Goal: Transaction & Acquisition: Purchase product/service

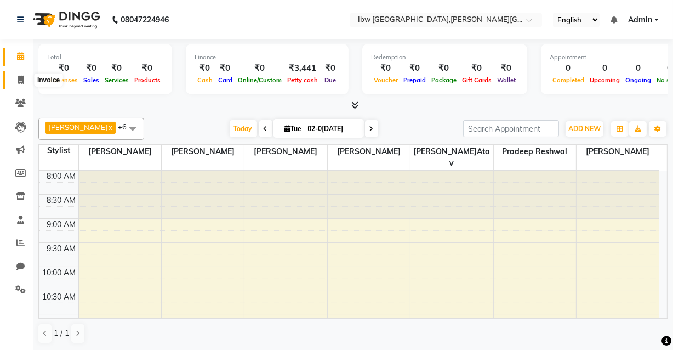
click at [22, 79] on icon at bounding box center [21, 80] width 6 height 8
select select "service"
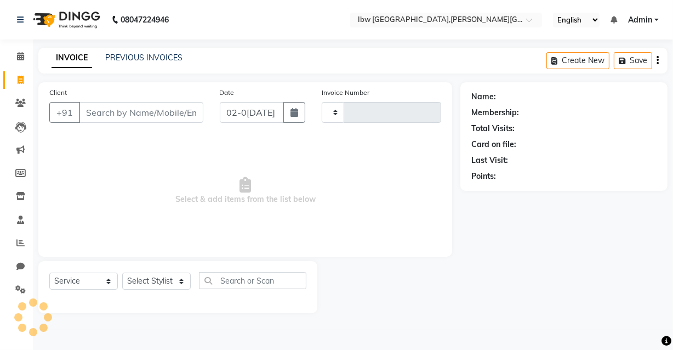
type input "0029"
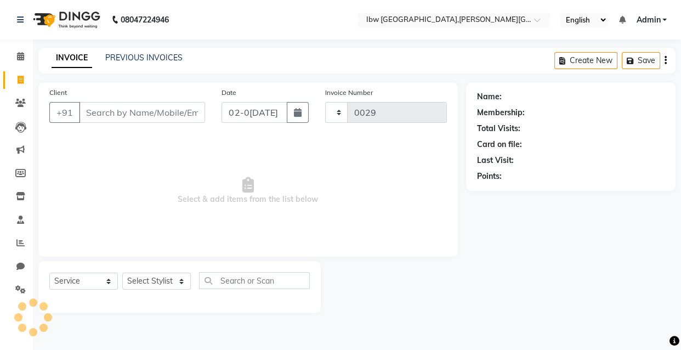
select select "8549"
click at [131, 116] on input "Client" at bounding box center [142, 112] width 126 height 21
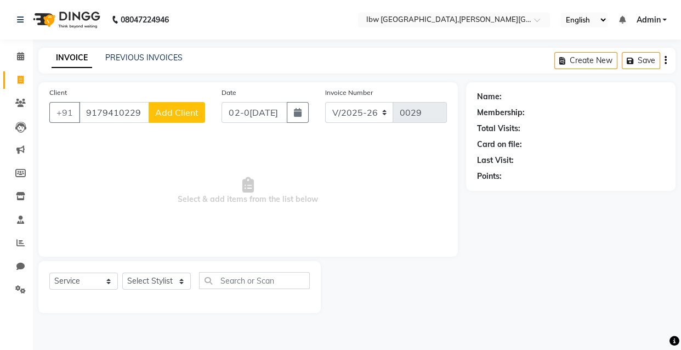
type input "9179410229"
click at [159, 117] on span "Add Client" at bounding box center [176, 112] width 43 height 11
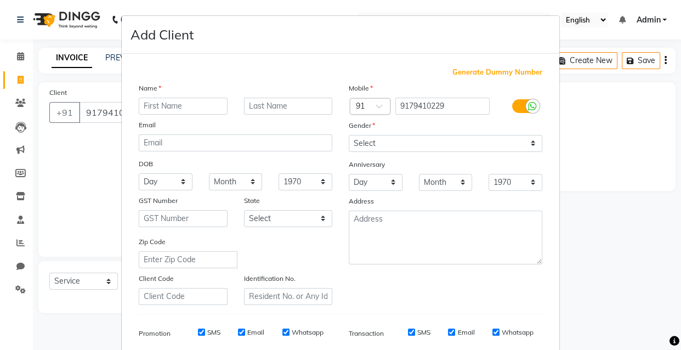
click at [167, 111] on input "text" at bounding box center [183, 106] width 89 height 17
type input "[PERSON_NAME]ek"
click at [269, 109] on input "text" at bounding box center [288, 106] width 89 height 17
type input "[PERSON_NAME]"
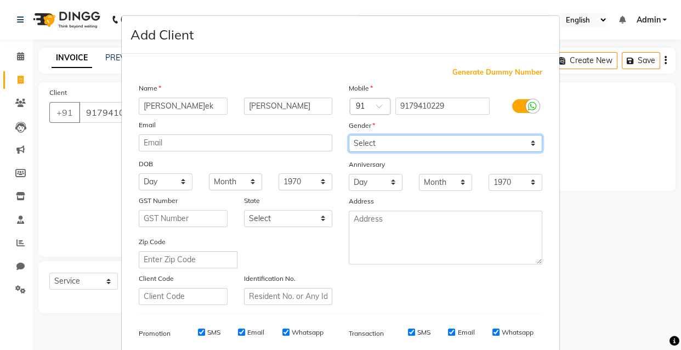
click at [531, 144] on select "Select [DEMOGRAPHIC_DATA] [DEMOGRAPHIC_DATA] Other Prefer Not To Say" at bounding box center [446, 143] width 194 height 17
select select "[DEMOGRAPHIC_DATA]"
click at [349, 135] on select "Select [DEMOGRAPHIC_DATA] [DEMOGRAPHIC_DATA] Other Prefer Not To Say" at bounding box center [446, 143] width 194 height 17
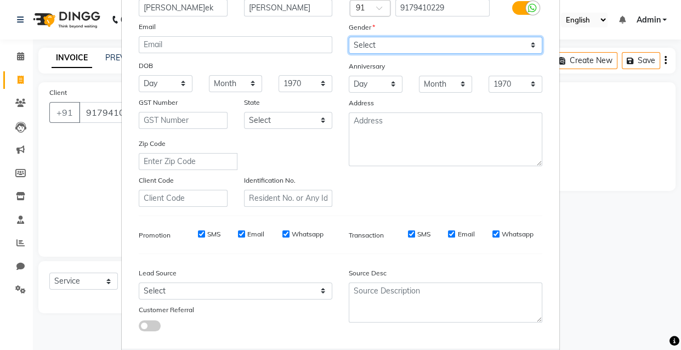
scroll to position [99, 0]
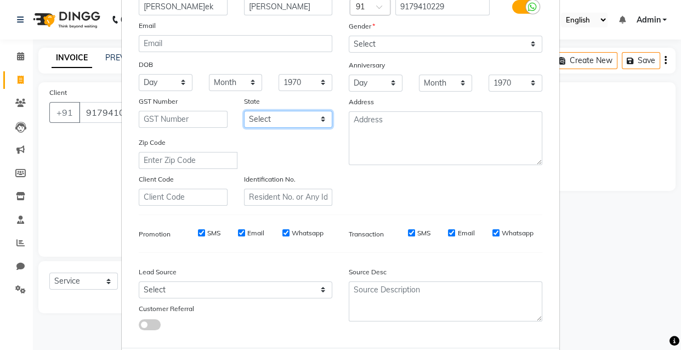
click at [318, 117] on select "Select [GEOGRAPHIC_DATA] [GEOGRAPHIC_DATA] [GEOGRAPHIC_DATA] [GEOGRAPHIC_DATA] …" at bounding box center [288, 119] width 89 height 17
select select "21"
click at [244, 111] on select "Select [GEOGRAPHIC_DATA] [GEOGRAPHIC_DATA] [GEOGRAPHIC_DATA] [GEOGRAPHIC_DATA] …" at bounding box center [288, 119] width 89 height 17
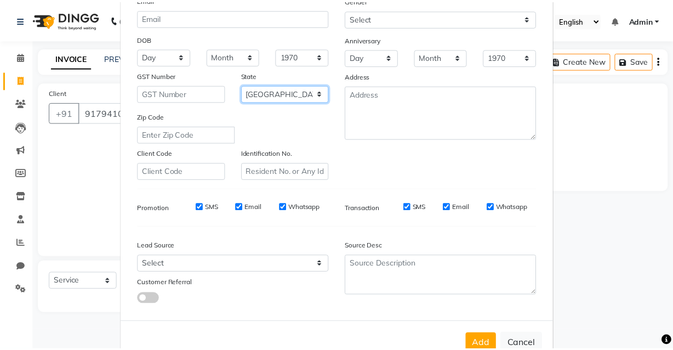
scroll to position [159, 0]
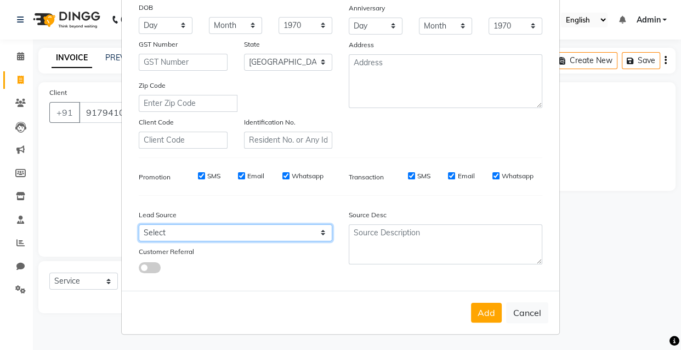
click at [318, 230] on select "Select Walk-in Referral Internet Friend Word of Mouth Advertisement Facebook Ju…" at bounding box center [236, 232] width 194 height 17
select select "55818"
click at [139, 224] on select "Select Walk-in Referral Internet Friend Word of Mouth Advertisement Facebook Ju…" at bounding box center [236, 232] width 194 height 17
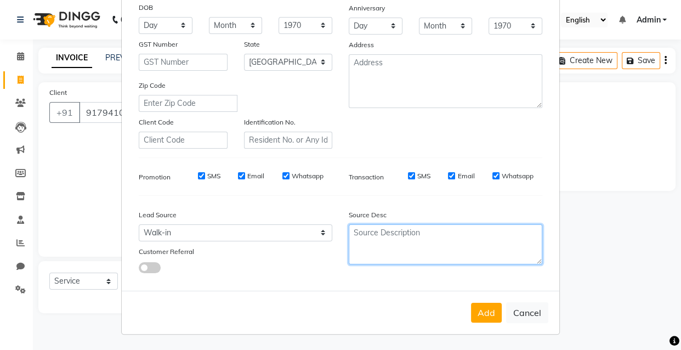
click at [395, 245] on textarea at bounding box center [446, 244] width 194 height 40
type textarea "beard"
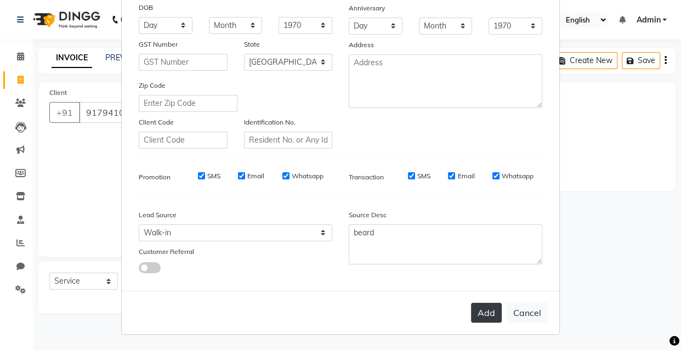
click at [480, 318] on button "Add" at bounding box center [486, 313] width 31 height 20
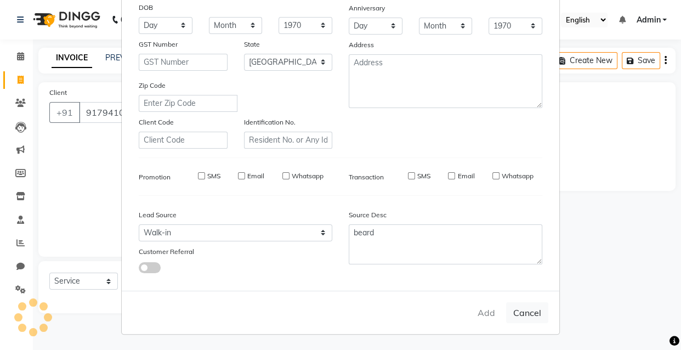
select select
select select "null"
select select
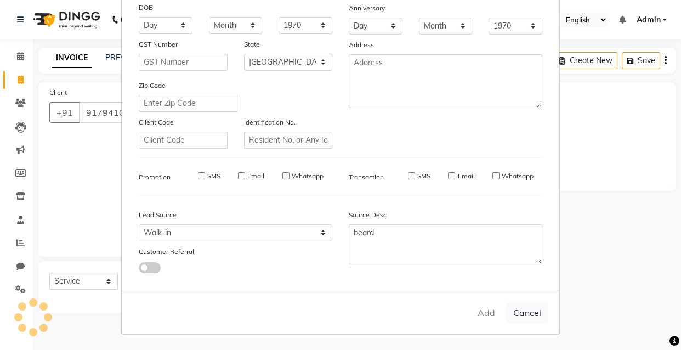
select select
checkbox input "false"
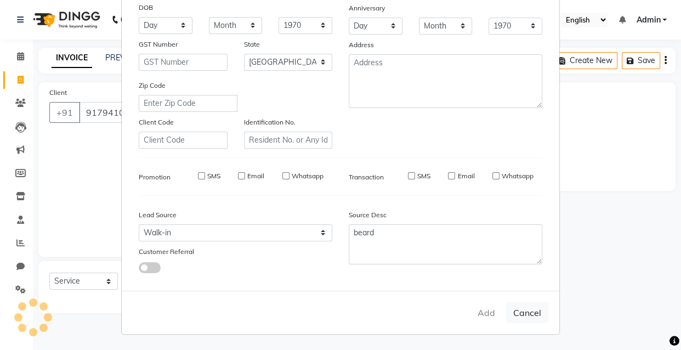
checkbox input "false"
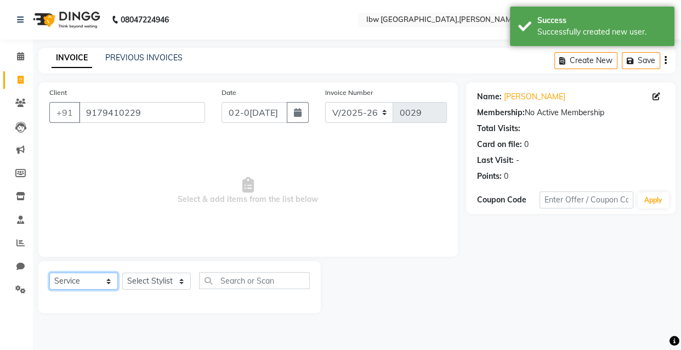
click at [115, 284] on select "Select Service Product Membership Package Voucher Prepaid Gift Card" at bounding box center [83, 281] width 69 height 17
click at [49, 273] on select "Select Service Product Membership Package Voucher Prepaid Gift Card" at bounding box center [83, 281] width 69 height 17
click at [181, 281] on select "Select Styl[PERSON_NAME]S[PERSON_NAME]atav Manager mukesh sen Pradeep resh[PERS…" at bounding box center [156, 281] width 69 height 17
select select "89190"
click at [122, 273] on select "Select Styl[PERSON_NAME]S[PERSON_NAME]atav Manager mukesh sen Pradeep resh[PERS…" at bounding box center [156, 281] width 69 height 17
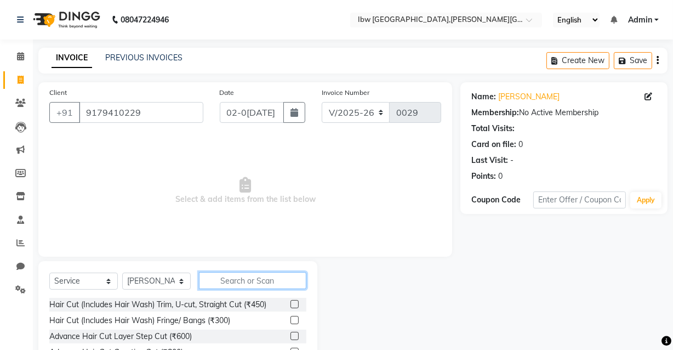
click at [257, 283] on input "text" at bounding box center [252, 280] width 107 height 17
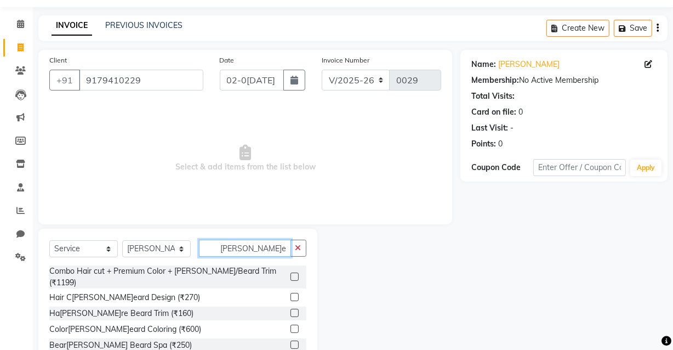
scroll to position [49, 0]
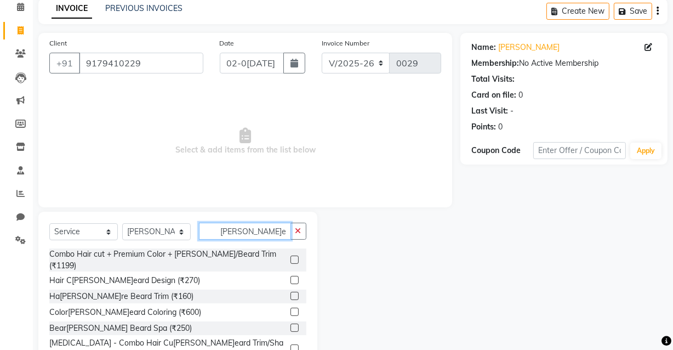
type input "[PERSON_NAME]eard"
click at [291, 292] on label at bounding box center [295, 296] width 8 height 8
click at [291, 293] on input "checkbox" at bounding box center [294, 296] width 7 height 7
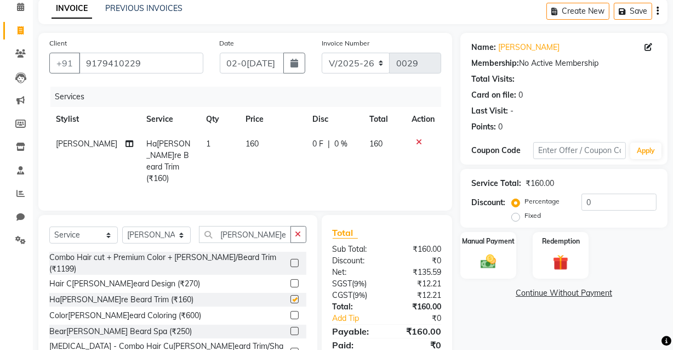
checkbox input "false"
click at [339, 144] on span "0 %" at bounding box center [341, 144] width 13 height 12
select select "89190"
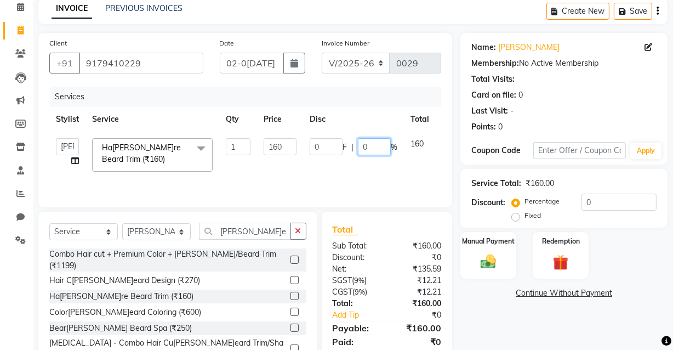
click at [371, 149] on input "0" at bounding box center [374, 146] width 33 height 17
type input "5"
click at [461, 161] on div "Name: [PERSON_NAME] Membership: No Active Membership Total Visits: Card on file…" at bounding box center [569, 203] width 216 height 341
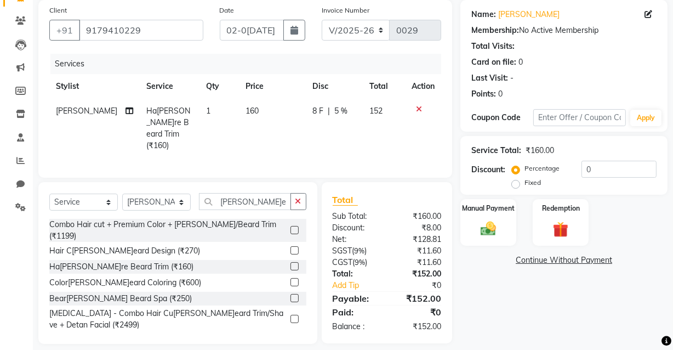
scroll to position [89, 0]
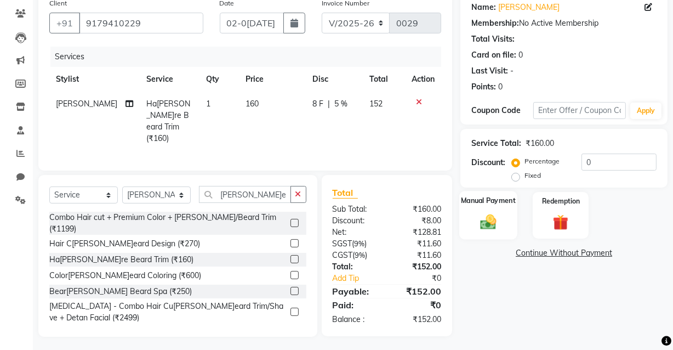
click at [491, 223] on img at bounding box center [488, 221] width 26 height 19
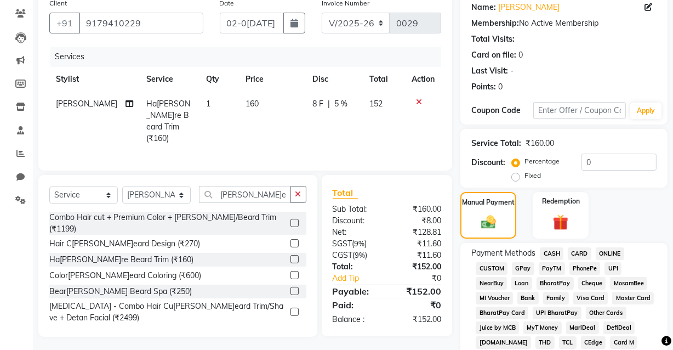
click at [610, 268] on span "UPI" at bounding box center [613, 268] width 17 height 13
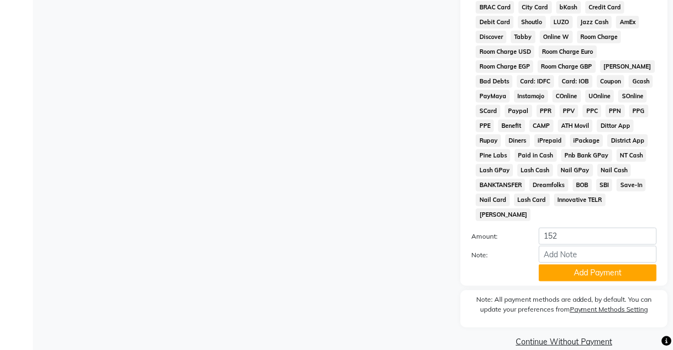
scroll to position [529, 0]
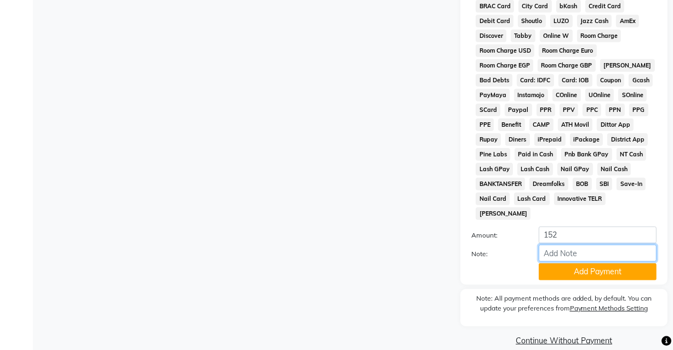
click at [573, 245] on input "Note:" at bounding box center [598, 253] width 118 height 17
type input "Gpay"
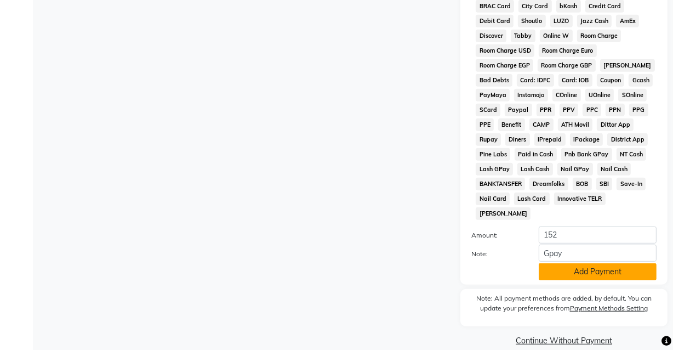
click at [585, 263] on button "Add Payment" at bounding box center [598, 271] width 118 height 17
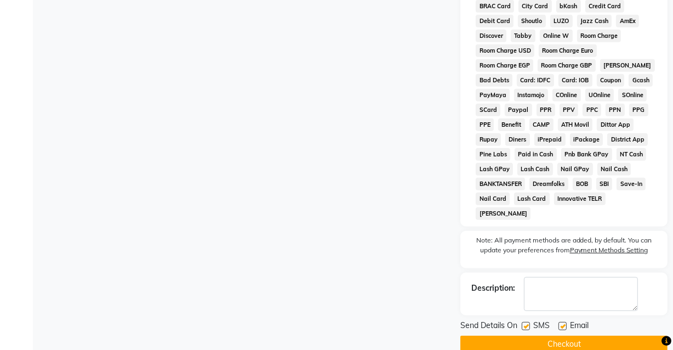
click at [554, 336] on button "Checkout" at bounding box center [564, 344] width 207 height 17
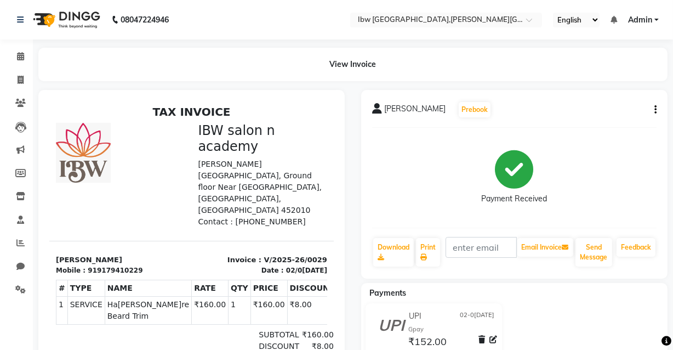
select select "8549"
select select "service"
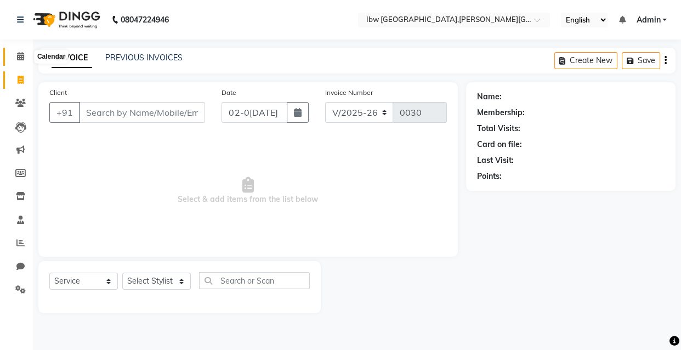
click at [21, 55] on icon at bounding box center [20, 56] width 7 height 8
